Goal: Task Accomplishment & Management: Use online tool/utility

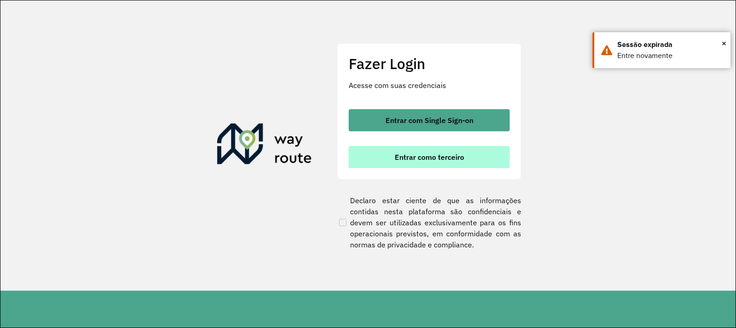
click at [416, 153] on span "Entrar como terceiro" at bounding box center [429, 156] width 69 height 7
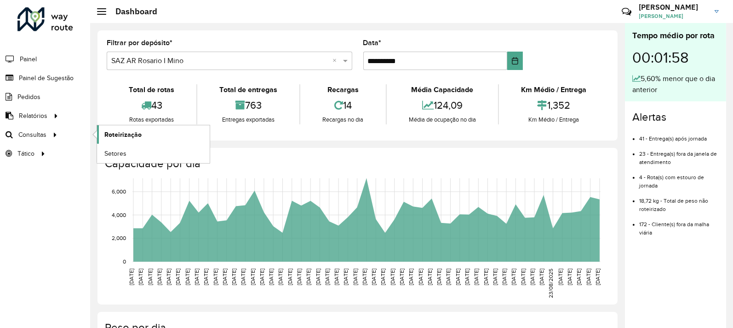
click at [119, 132] on span "Roteirização" at bounding box center [122, 135] width 37 height 10
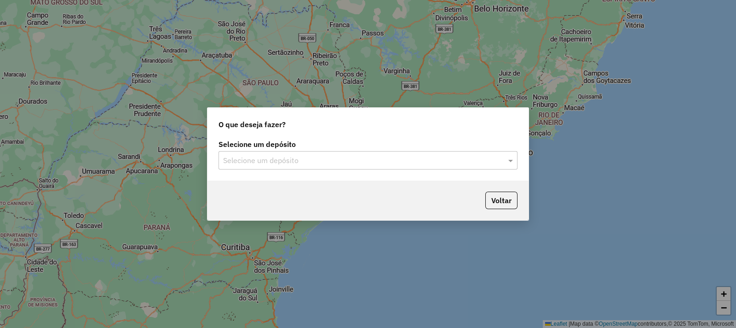
click at [267, 151] on div "Selecione um depósito" at bounding box center [368, 160] width 299 height 18
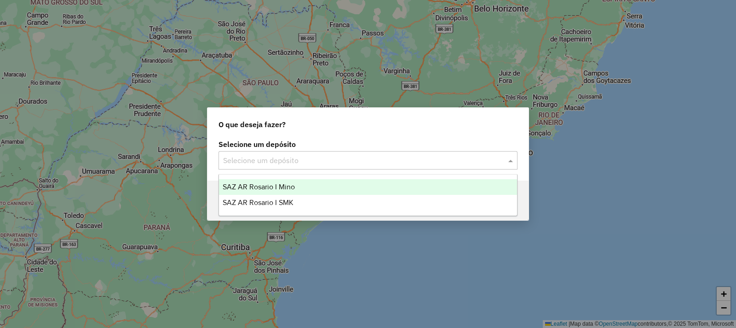
click at [275, 158] on input "text" at bounding box center [358, 160] width 271 height 11
click at [288, 190] on span "SAZ AR Rosario I Mino" at bounding box center [259, 187] width 72 height 8
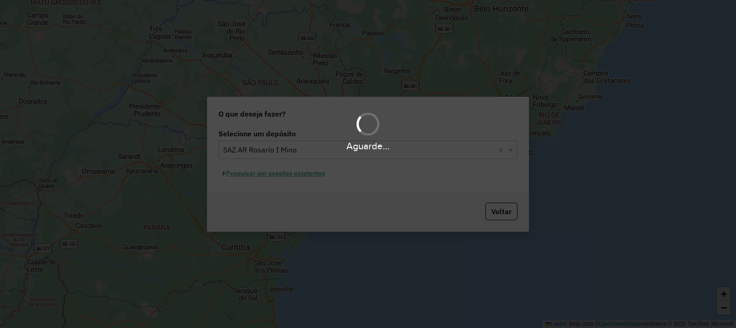
click at [285, 176] on div "Aguarde..." at bounding box center [368, 164] width 736 height 328
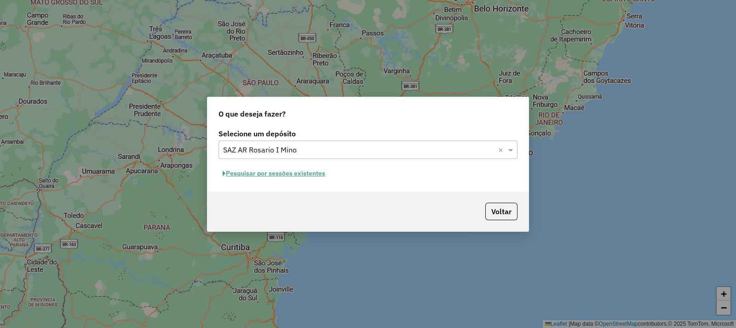
click at [285, 176] on button "Pesquisar por sessões existentes" at bounding box center [274, 173] width 111 height 14
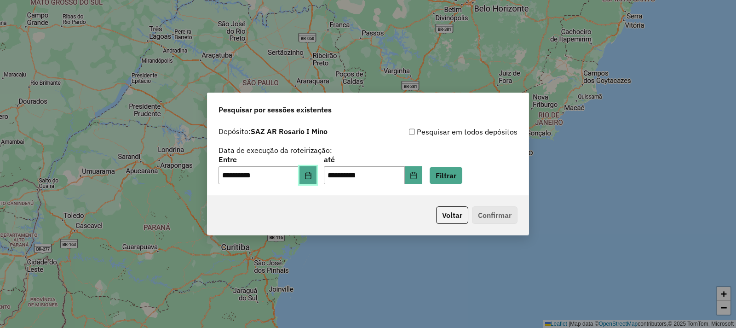
click at [317, 183] on button "Choose Date" at bounding box center [307, 175] width 17 height 18
click at [461, 171] on button "Filtrar" at bounding box center [446, 175] width 33 height 17
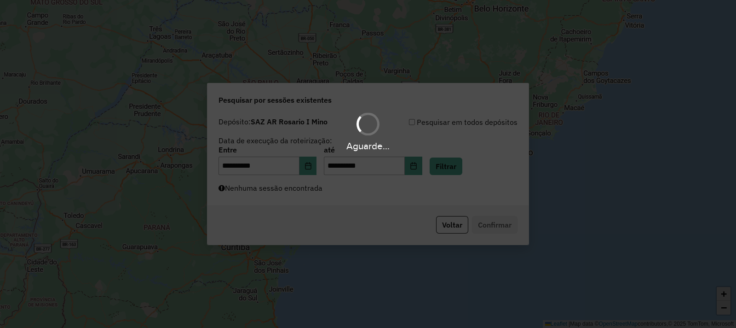
drag, startPoint x: 347, startPoint y: 181, endPoint x: 305, endPoint y: 206, distance: 49.1
click at [338, 192] on div "Aguarde..." at bounding box center [368, 164] width 736 height 328
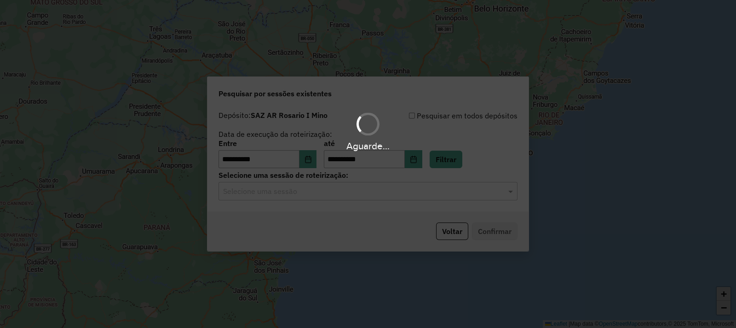
click at [305, 206] on div "Aguarde..." at bounding box center [368, 164] width 736 height 328
click at [302, 195] on input "text" at bounding box center [358, 191] width 271 height 11
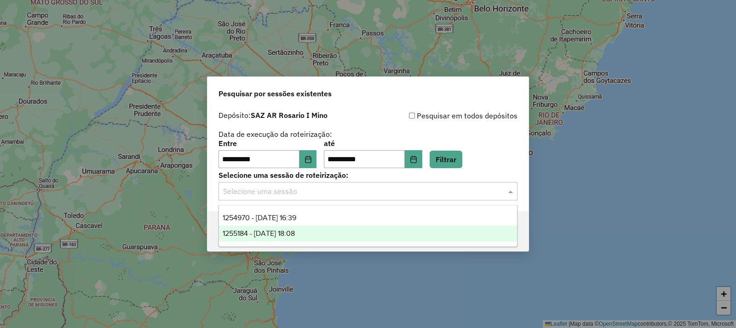
click at [295, 232] on span "1255184 - 29/08/2025 18:08" at bounding box center [259, 233] width 72 height 8
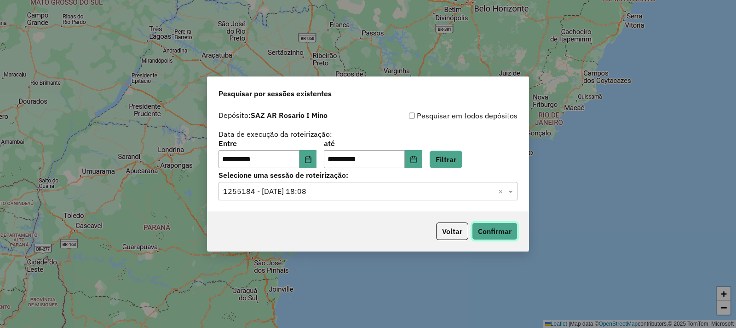
click at [505, 233] on button "Confirmar" at bounding box center [495, 230] width 46 height 17
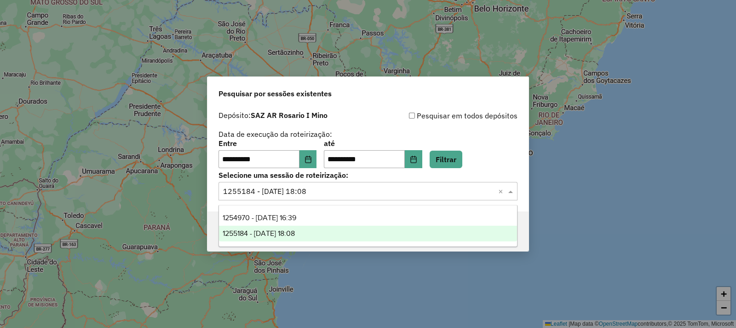
click at [343, 186] on input "text" at bounding box center [358, 191] width 271 height 11
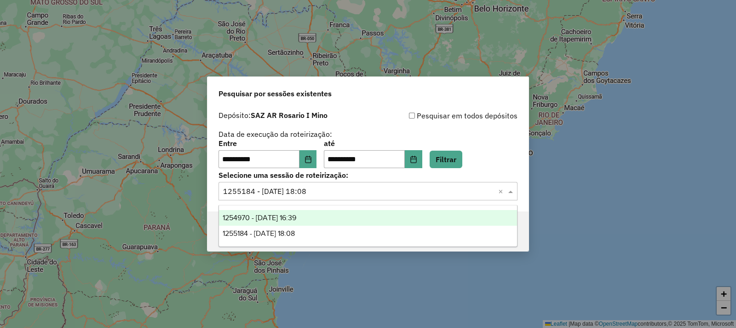
click at [328, 215] on div "1254970 - 29/08/2025 16:39" at bounding box center [368, 218] width 298 height 16
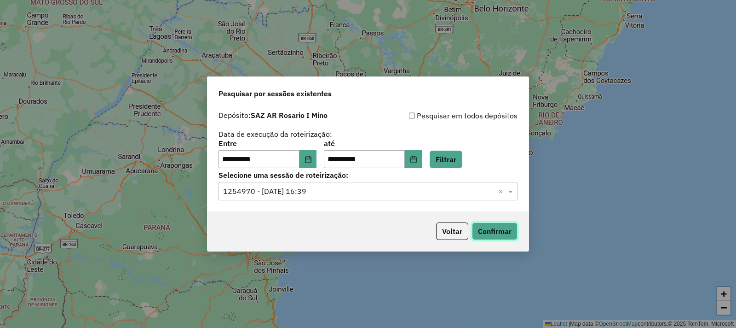
click at [492, 227] on button "Confirmar" at bounding box center [495, 230] width 46 height 17
click at [446, 164] on button "Filtrar" at bounding box center [446, 158] width 33 height 17
click at [326, 196] on div "Selecione uma sessão × 1254970 - 29/08/2025 16:39 ×" at bounding box center [368, 191] width 299 height 18
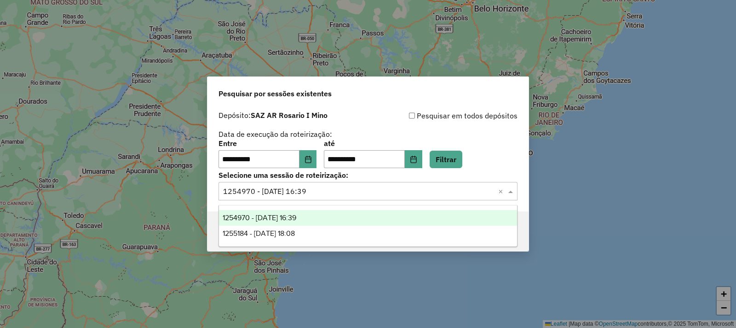
click at [316, 221] on div "1254970 - 29/08/2025 16:39" at bounding box center [368, 218] width 298 height 16
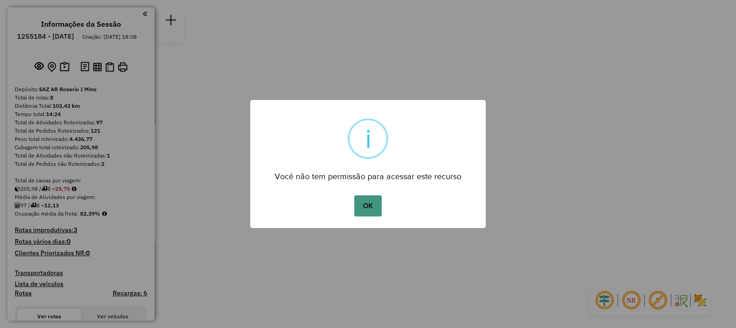
click at [371, 202] on button "OK" at bounding box center [367, 205] width 27 height 21
drag, startPoint x: 338, startPoint y: 230, endPoint x: 362, endPoint y: 208, distance: 31.9
click at [347, 218] on div "× i Você não tem permissão para acessar este recurso OK No Cancel" at bounding box center [368, 164] width 736 height 328
click at [363, 208] on button "OK" at bounding box center [367, 205] width 27 height 21
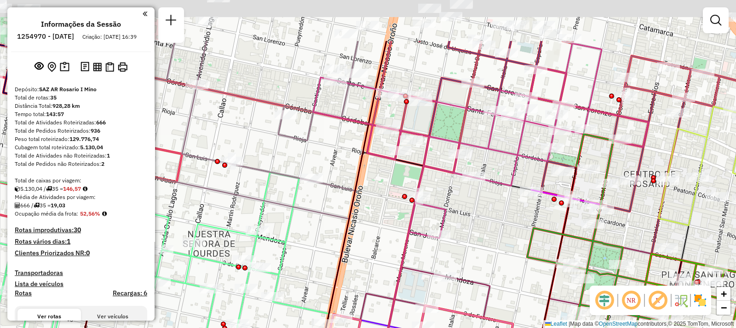
drag, startPoint x: 398, startPoint y: 160, endPoint x: 166, endPoint y: 344, distance: 296.4
click at [166, 327] on html "Aguarde... Pop-up bloqueado! Seu navegador bloqueou automáticamente a abertura …" at bounding box center [368, 164] width 736 height 328
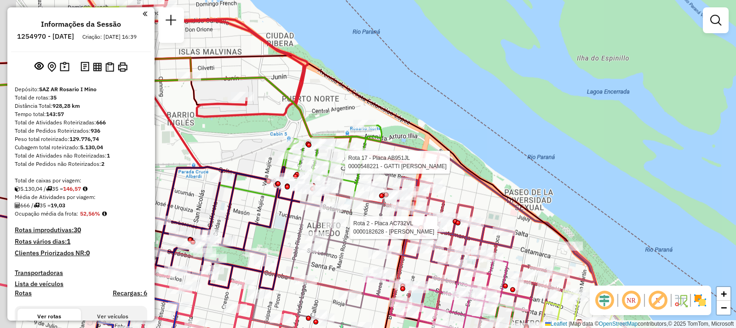
drag, startPoint x: 316, startPoint y: 145, endPoint x: 346, endPoint y: 168, distance: 38.5
click at [346, 167] on div at bounding box center [342, 161] width 23 height 9
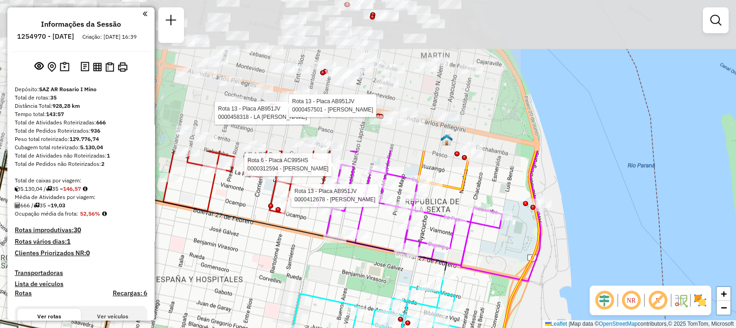
drag, startPoint x: 422, startPoint y: 93, endPoint x: 346, endPoint y: 275, distance: 197.3
click at [346, 277] on div "Rota 2 - Placa AC732VL 0000182628 - GIANNATTASIO Rota 18 - Placa AB967EB 000047…" at bounding box center [368, 164] width 736 height 328
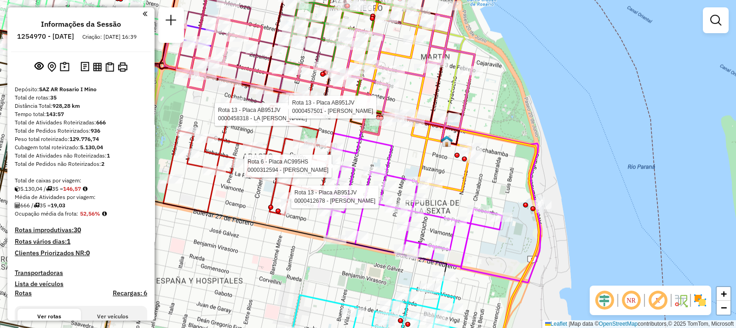
click at [635, 82] on div "Rota 2 - Placa AC732VL 0000182628 - GIANNATTASIO Rota 18 - Placa AB967EB 000047…" at bounding box center [368, 164] width 736 height 328
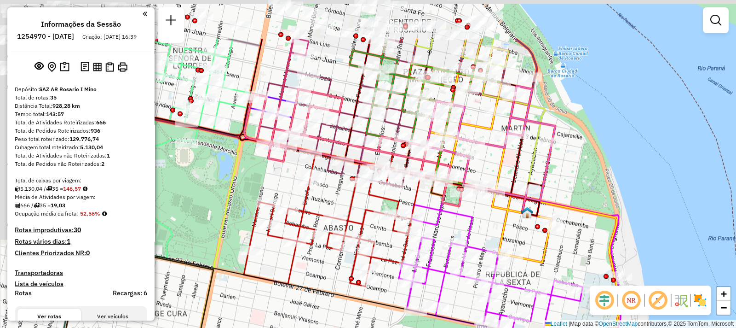
drag, startPoint x: 496, startPoint y: 97, endPoint x: 579, endPoint y: 170, distance: 110.8
click at [579, 170] on div "Janela de atendimento Grade de atendimento Capacidade Transportadoras Veículos …" at bounding box center [368, 164] width 736 height 328
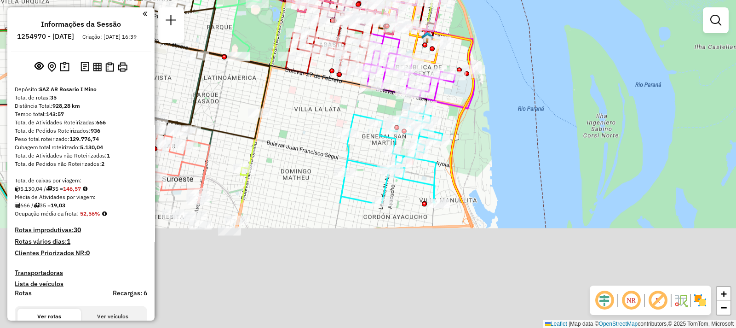
drag, startPoint x: 250, startPoint y: 194, endPoint x: 290, endPoint y: 108, distance: 95.3
click at [268, 17] on div "Rota 5 - Placa AD344QI 0000389097 - SINCLAIR LUCIA MERCEDES Rota 5 - Placa AD34…" at bounding box center [368, 164] width 736 height 328
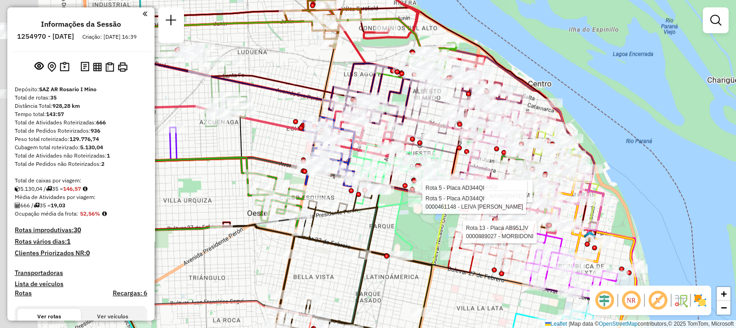
drag, startPoint x: 200, startPoint y: 39, endPoint x: 392, endPoint y: 38, distance: 191.8
click at [392, 38] on icon at bounding box center [393, 26] width 184 height 118
